Goal: Information Seeking & Learning: Understand process/instructions

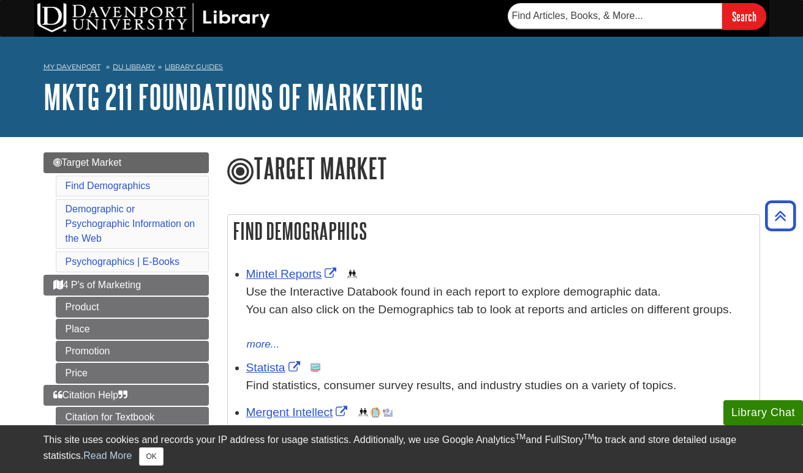
scroll to position [191, 0]
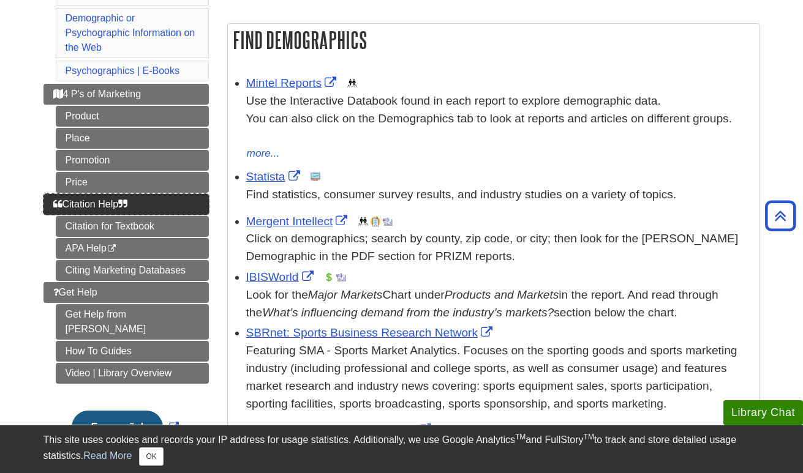
click at [137, 207] on link "Citation Help" at bounding box center [125, 204] width 165 height 21
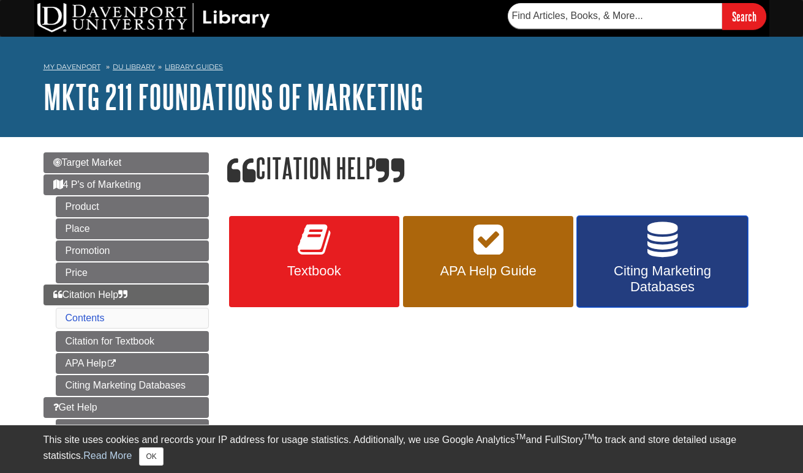
click at [625, 255] on link "Citing Marketing Databases" at bounding box center [662, 262] width 170 height 92
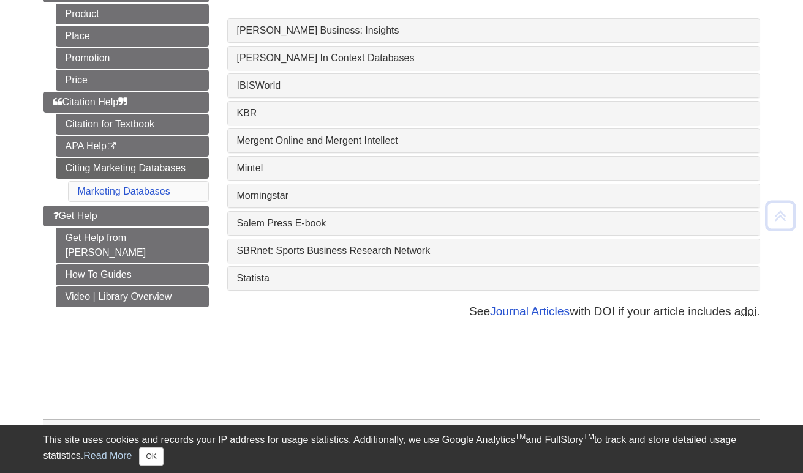
scroll to position [192, 0]
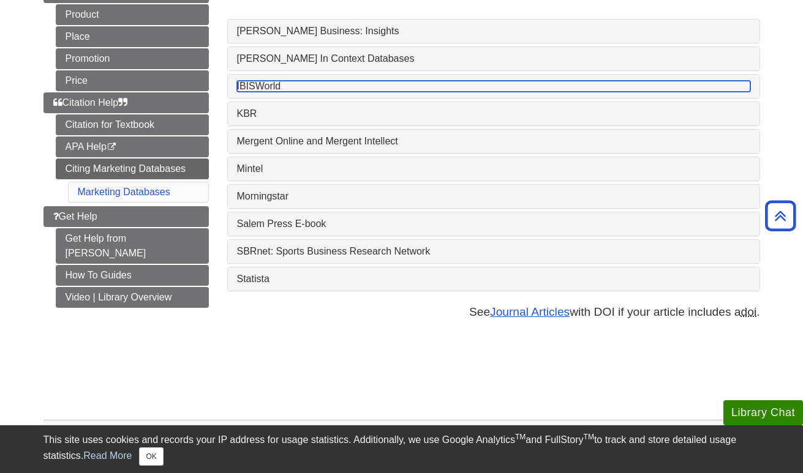
click at [271, 91] on link "IBISWorld" at bounding box center [493, 86] width 513 height 11
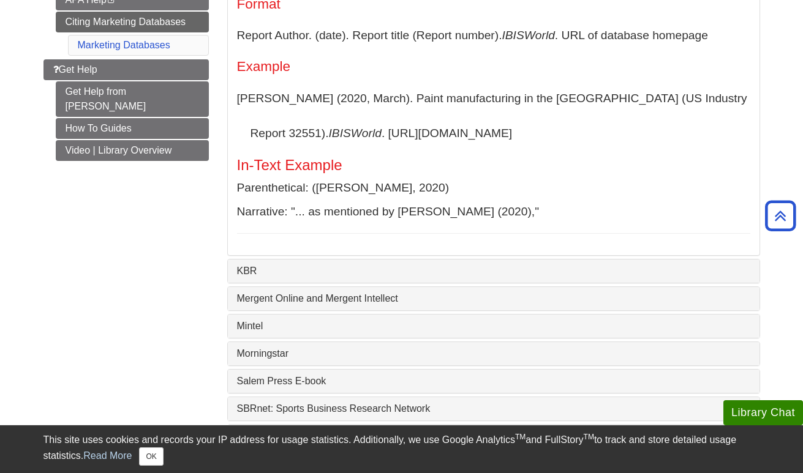
scroll to position [342, 0]
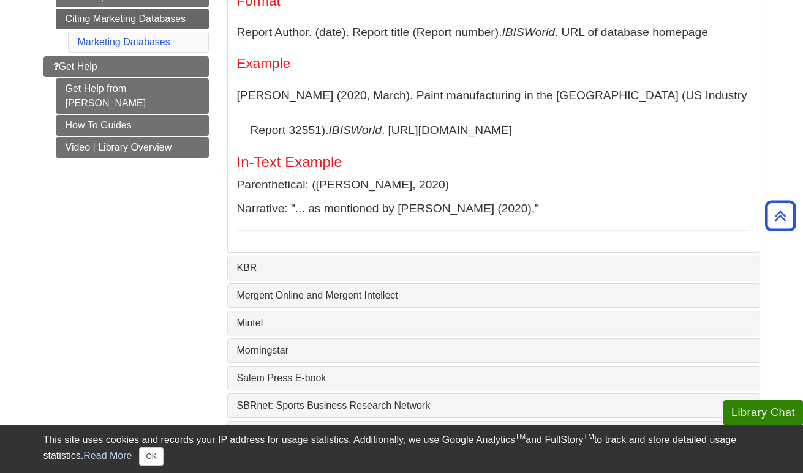
drag, startPoint x: 310, startPoint y: 136, endPoint x: 446, endPoint y: 134, distance: 136.0
click at [446, 134] on p "Fernandez, C. (2020, March). Paint manufacturing in the US (US Industry Report …" at bounding box center [493, 113] width 513 height 70
copy p "https://my.ibisworld.com/"
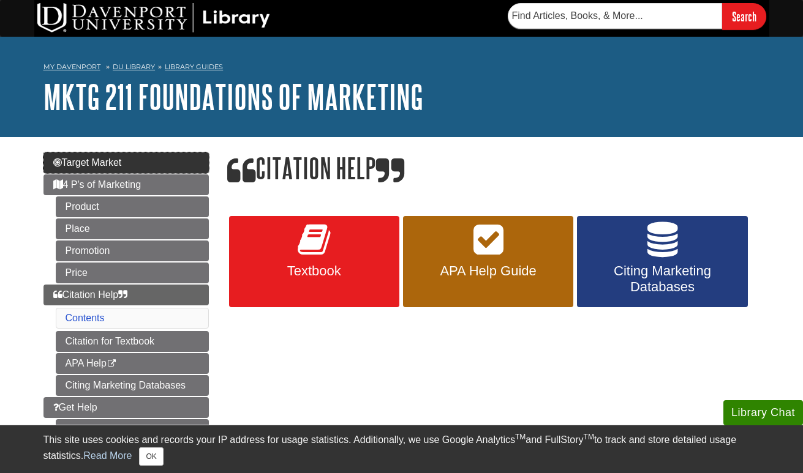
click at [81, 168] on link "Target Market" at bounding box center [125, 162] width 165 height 21
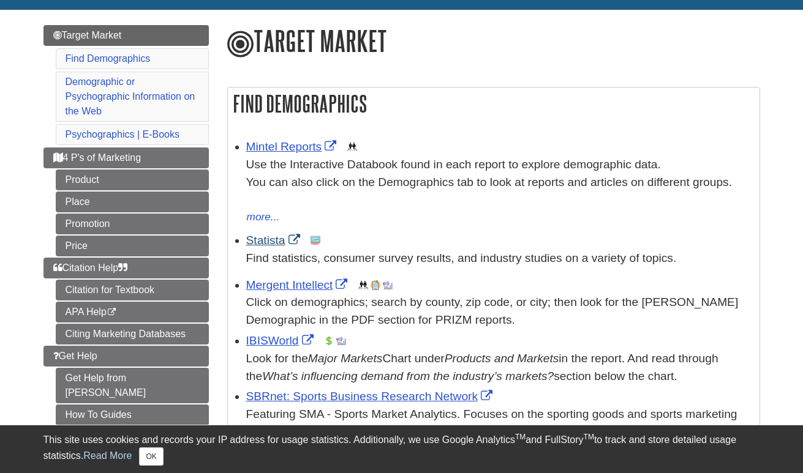
scroll to position [138, 0]
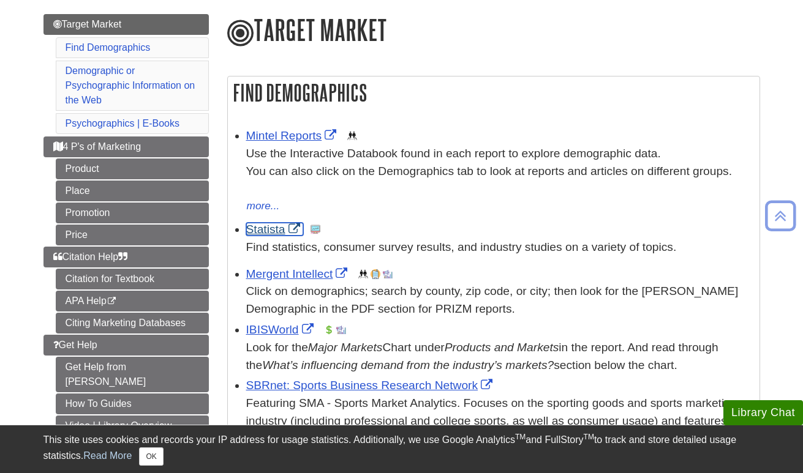
click at [273, 230] on link "Statista" at bounding box center [274, 229] width 57 height 13
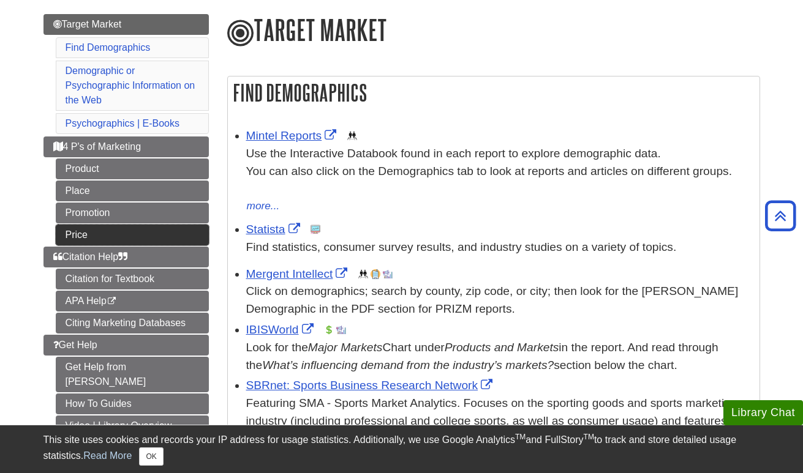
click at [109, 245] on link "Price" at bounding box center [132, 235] width 153 height 21
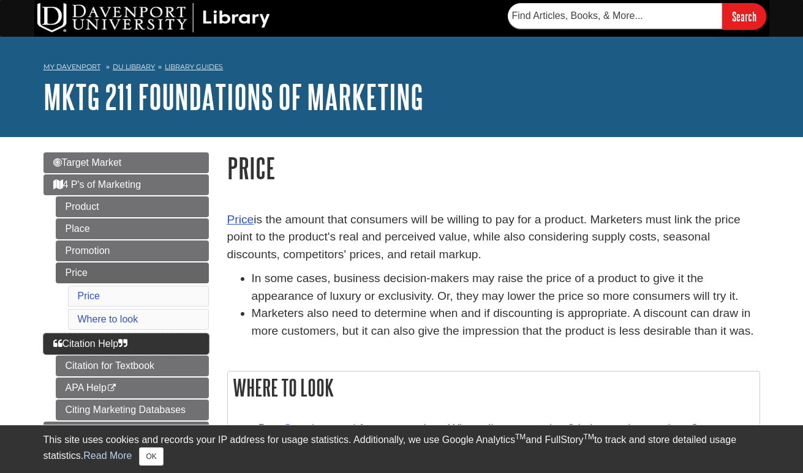
click at [119, 348] on span "Citation Help" at bounding box center [90, 344] width 75 height 10
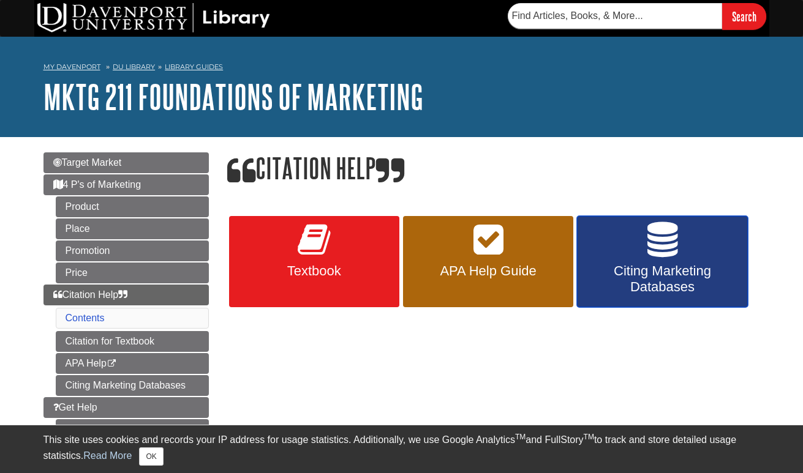
click at [630, 268] on span "Citing Marketing Databases" at bounding box center [662, 279] width 152 height 32
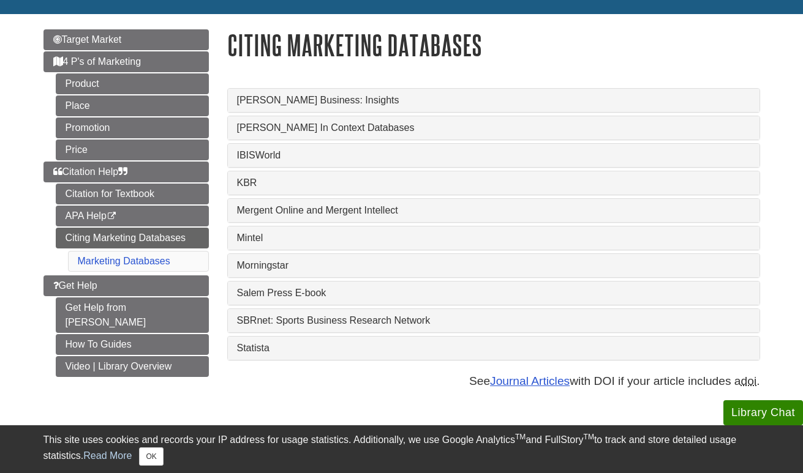
scroll to position [126, 0]
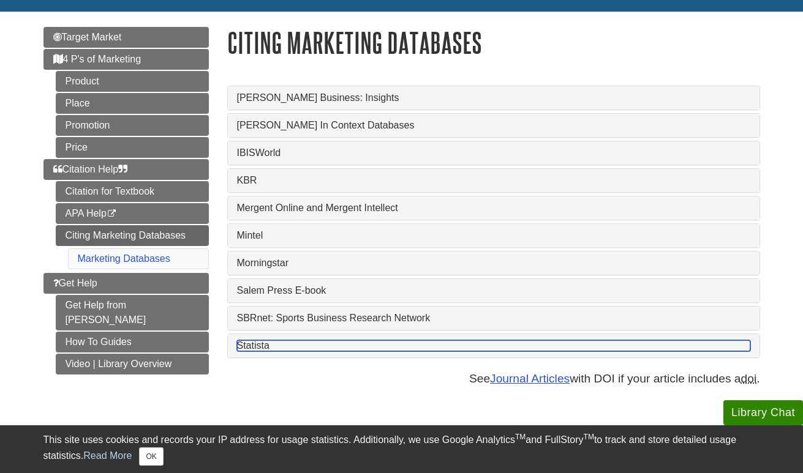
click at [426, 352] on link "Statista" at bounding box center [493, 345] width 513 height 11
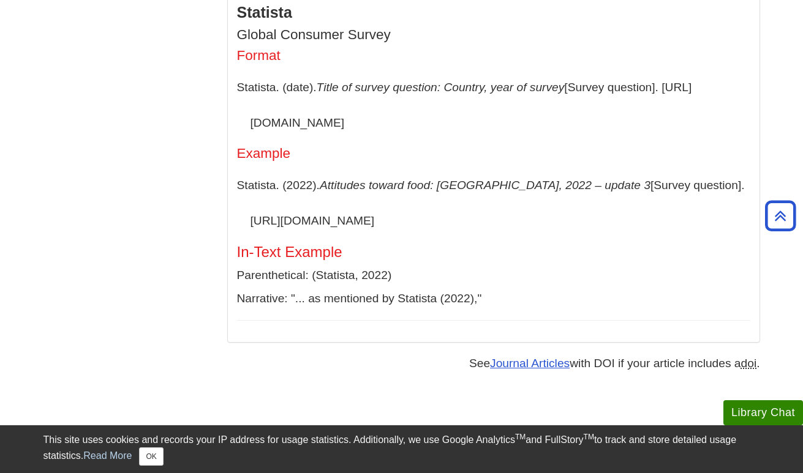
scroll to position [509, 0]
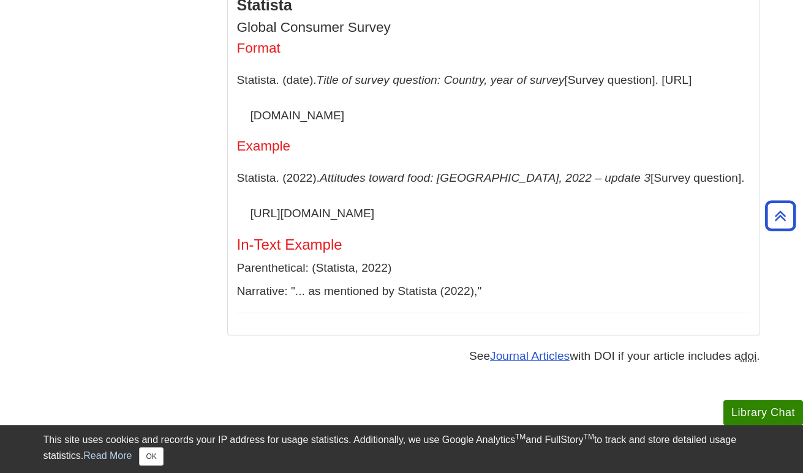
drag, startPoint x: 250, startPoint y: 221, endPoint x: 384, endPoint y: 227, distance: 134.3
click at [384, 227] on p "Statista. (2022). Attitudes toward food: [GEOGRAPHIC_DATA], 2022 – update 3 [Su…" at bounding box center [493, 195] width 513 height 70
copy p "[URL][DOMAIN_NAME]"
click at [355, 231] on p "Statista. (2022). Attitudes toward food: [GEOGRAPHIC_DATA], 2022 – update 3 [Su…" at bounding box center [493, 195] width 513 height 70
